Goal: Task Accomplishment & Management: Manage account settings

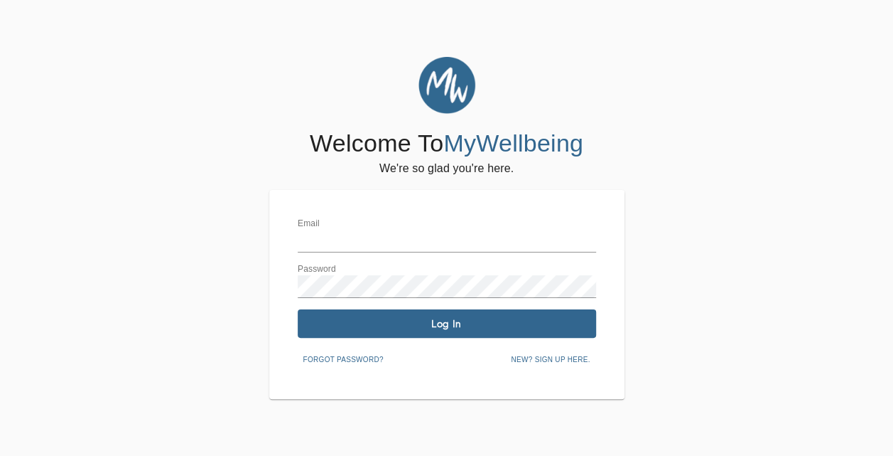
type input "[EMAIL_ADDRESS][DOMAIN_NAME]"
click at [445, 224] on div "Email [EMAIL_ADDRESS][DOMAIN_NAME]" at bounding box center [447, 235] width 299 height 34
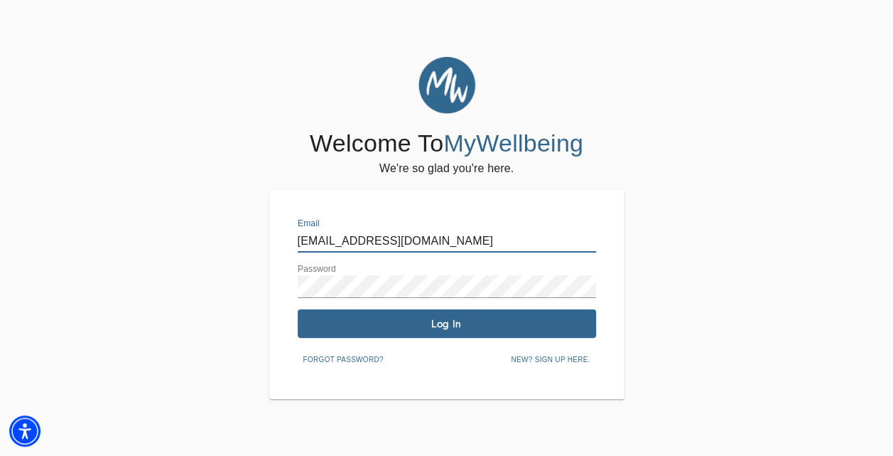
click at [441, 235] on input "[EMAIL_ADDRESS][DOMAIN_NAME]" at bounding box center [447, 241] width 299 height 23
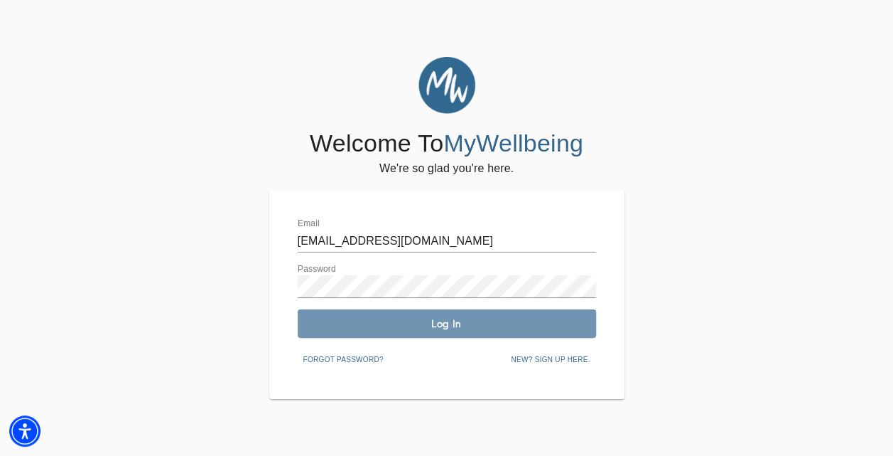
click at [419, 326] on span "Log In" at bounding box center [446, 324] width 287 height 14
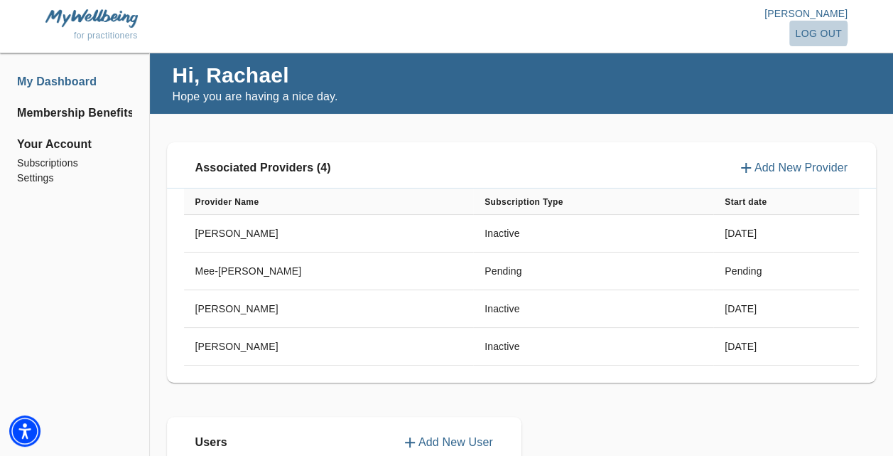
click at [822, 33] on span "log out" at bounding box center [818, 34] width 47 height 18
